Goal: Task Accomplishment & Management: Use online tool/utility

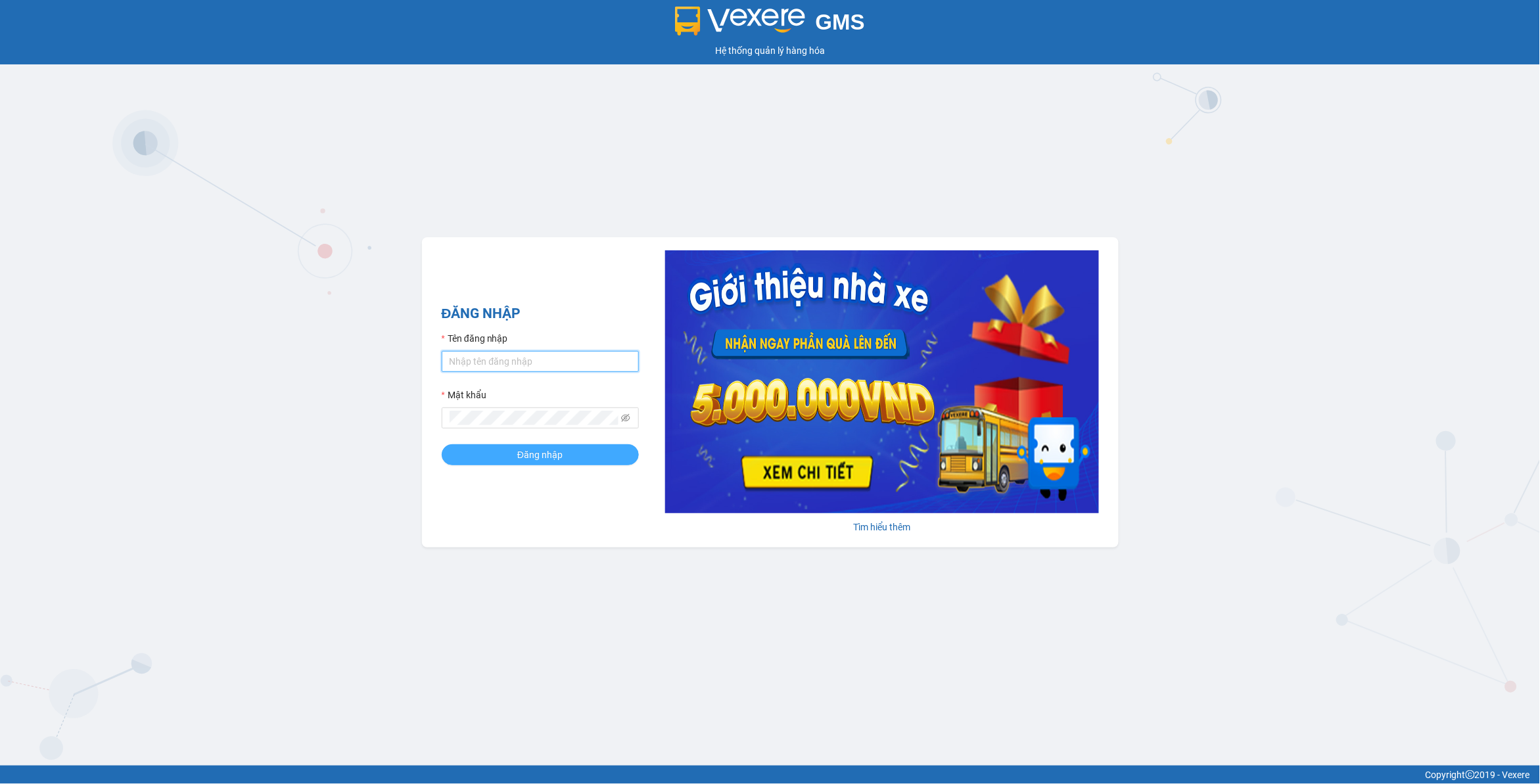
type input "dohongquan.longhoan"
click at [544, 454] on span "Đăng nhập" at bounding box center [540, 455] width 45 height 15
click at [441, 444] on button "Đăng nhập" at bounding box center [540, 455] width 197 height 21
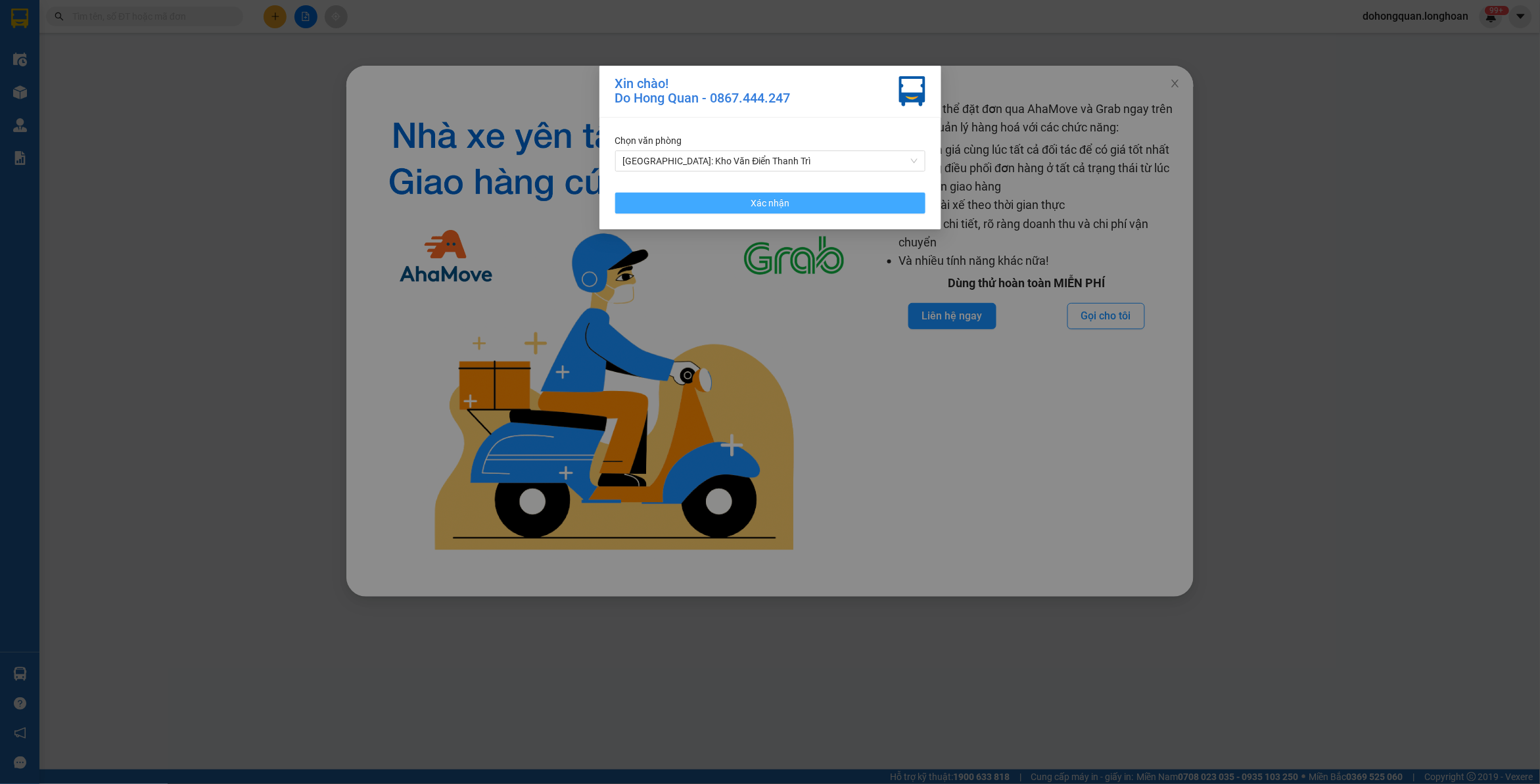
click at [888, 204] on button "Xác nhận" at bounding box center [770, 203] width 310 height 21
